Goal: Book appointment/travel/reservation

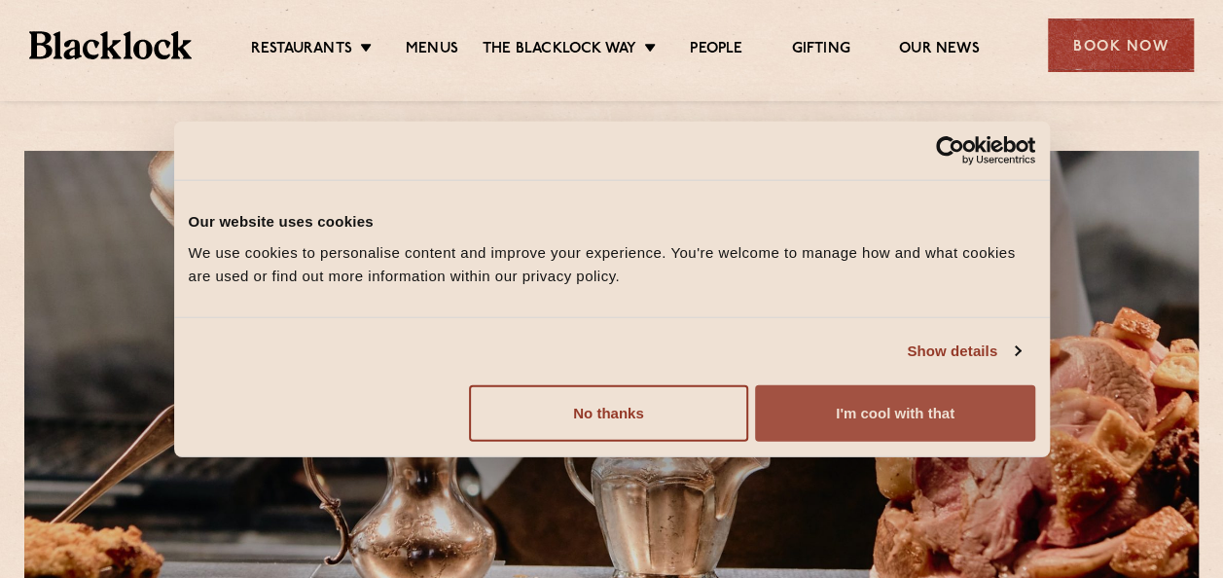
click at [927, 411] on button "I'm cool with that" at bounding box center [894, 412] width 279 height 56
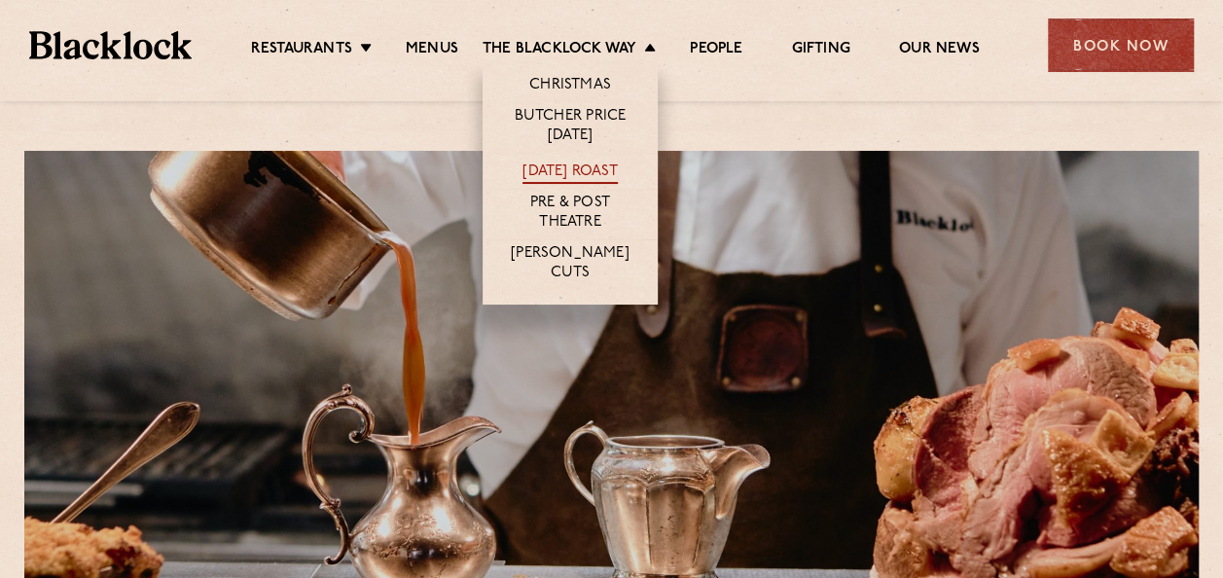
click at [572, 175] on link "[DATE] Roast" at bounding box center [570, 173] width 94 height 21
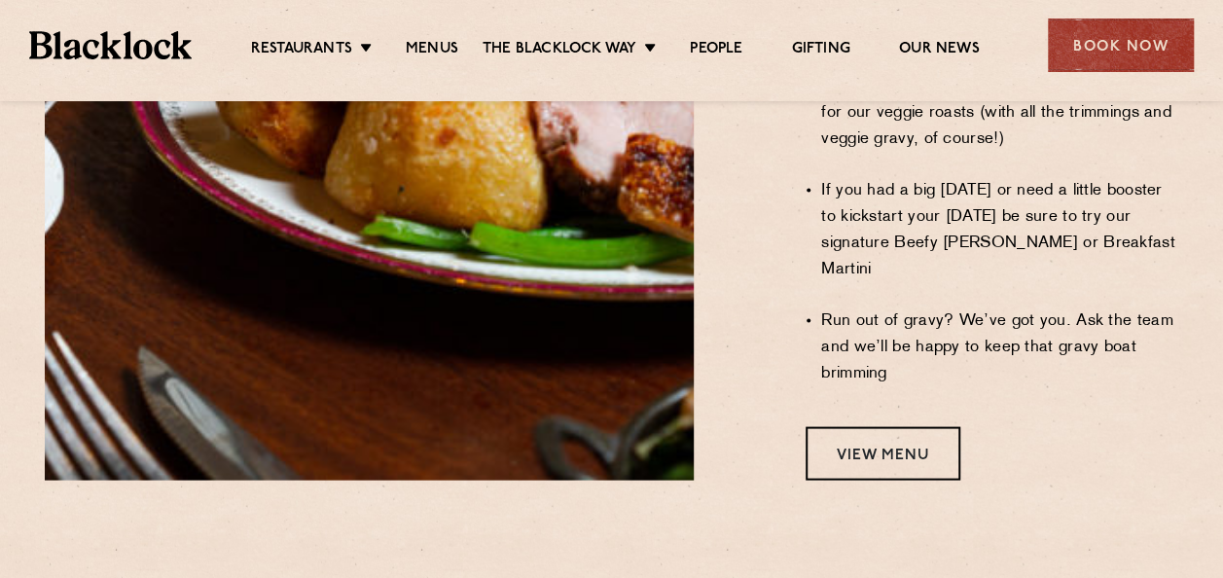
scroll to position [1705, 0]
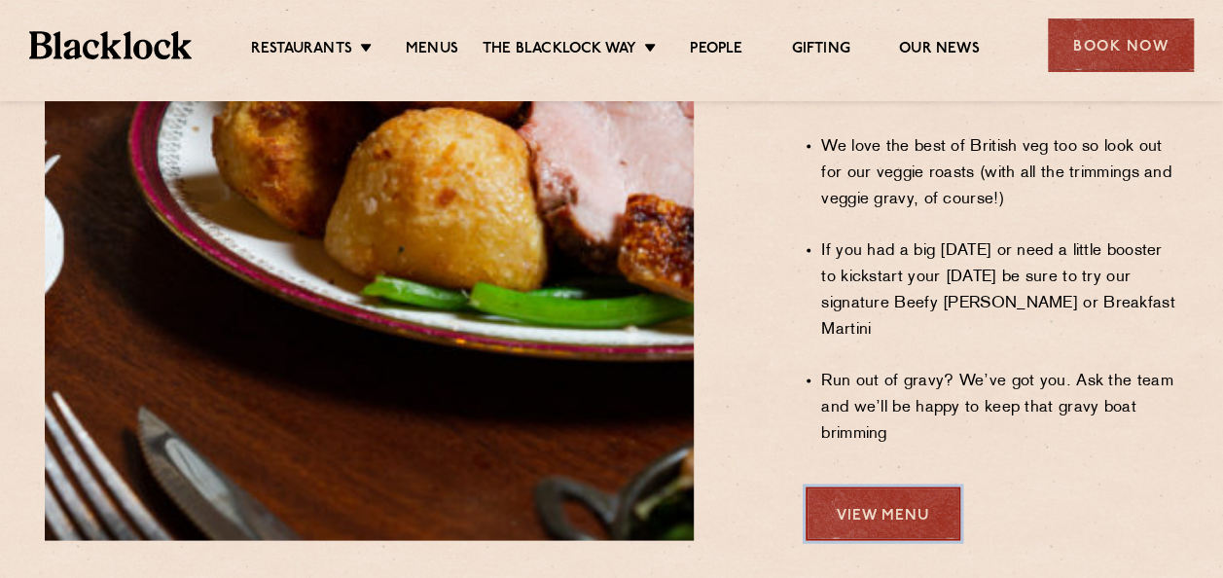
click at [881, 487] on link "View Menu" at bounding box center [883, 514] width 155 height 54
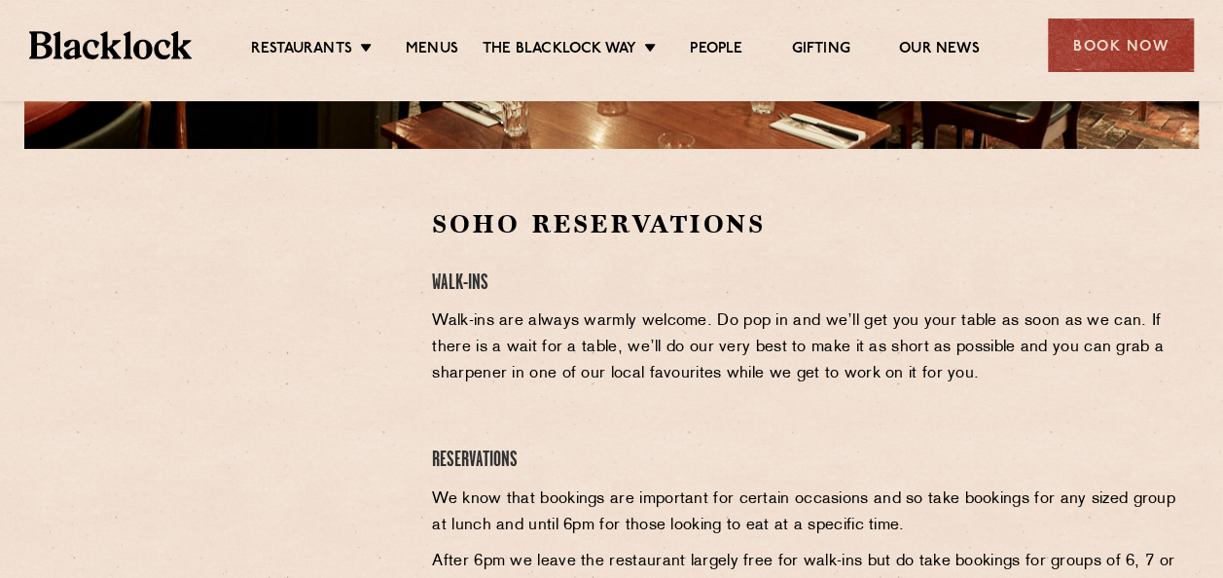
scroll to position [487, 0]
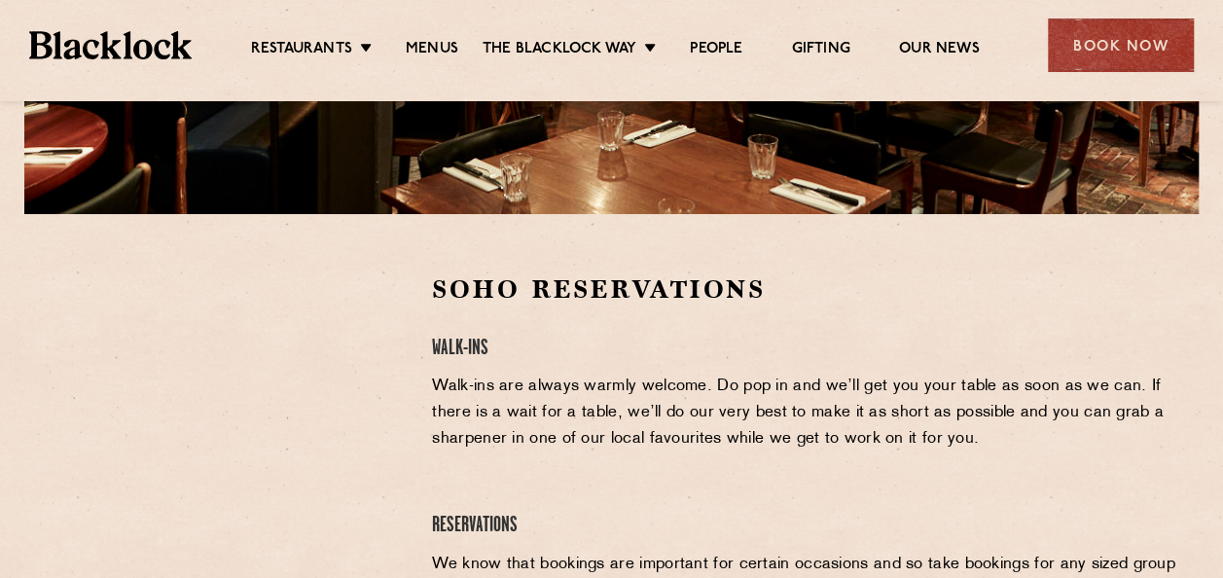
click at [377, 372] on div at bounding box center [224, 419] width 358 height 293
click at [443, 412] on p "Walk-ins are always warmly welcome. Do pop in and we’ll get you your table as s…" at bounding box center [805, 413] width 746 height 79
